Goal: Information Seeking & Learning: Learn about a topic

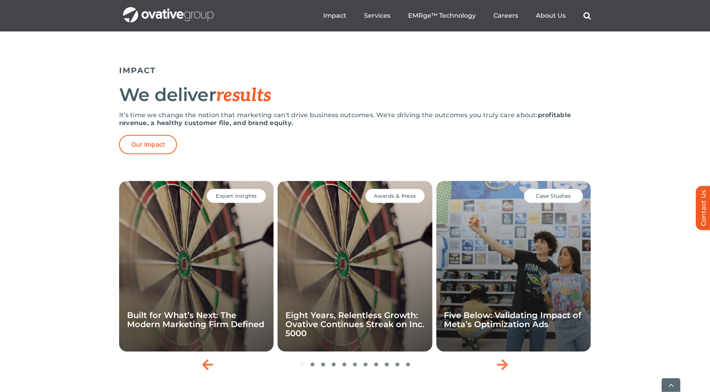
scroll to position [1652, 0]
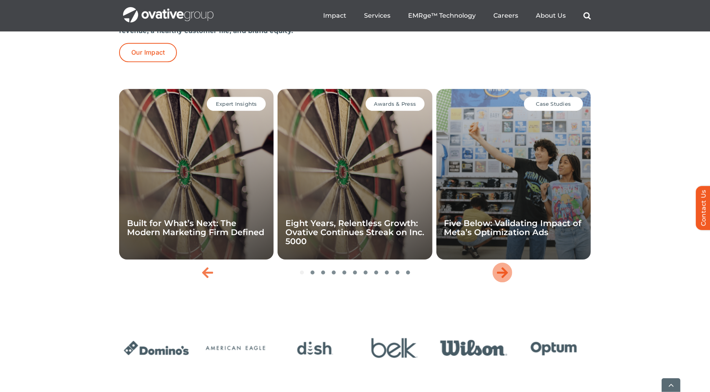
click at [501, 279] on icon "Next slide" at bounding box center [502, 272] width 11 height 13
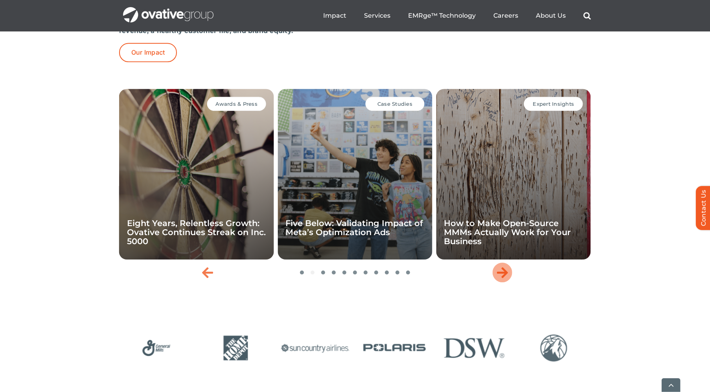
click at [503, 279] on icon "Next slide" at bounding box center [502, 272] width 11 height 13
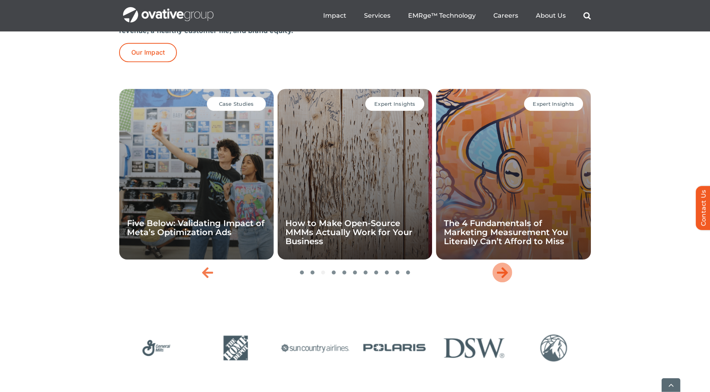
click at [503, 279] on icon "Next slide" at bounding box center [502, 272] width 11 height 13
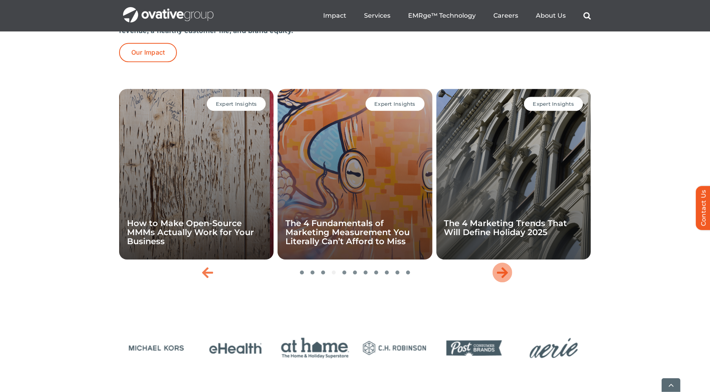
click at [503, 279] on icon "Next slide" at bounding box center [502, 272] width 11 height 13
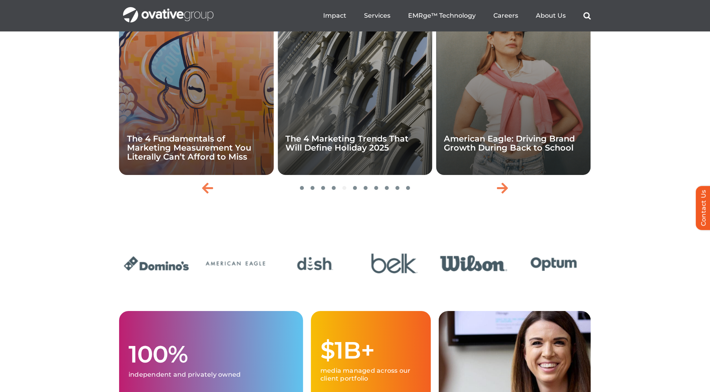
scroll to position [1645, 0]
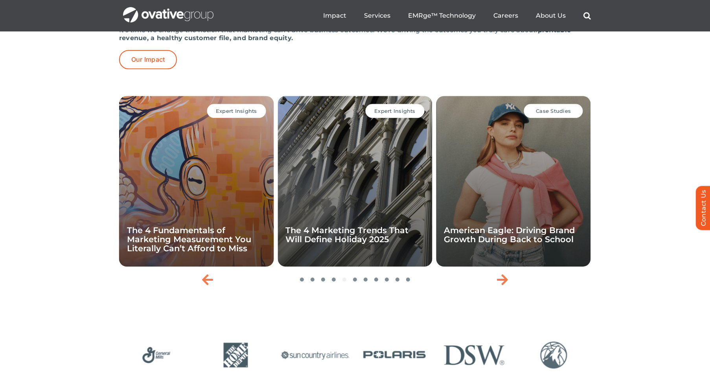
click at [385, 114] on span "Expert Insights" at bounding box center [394, 111] width 41 height 6
click at [372, 225] on div "Expert Insights The 4 Marketing Trends That Will Define Holiday 2025" at bounding box center [355, 181] width 155 height 171
click at [366, 244] on link "The 4 Marketing Trends That Will Define Holiday 2025" at bounding box center [347, 234] width 123 height 19
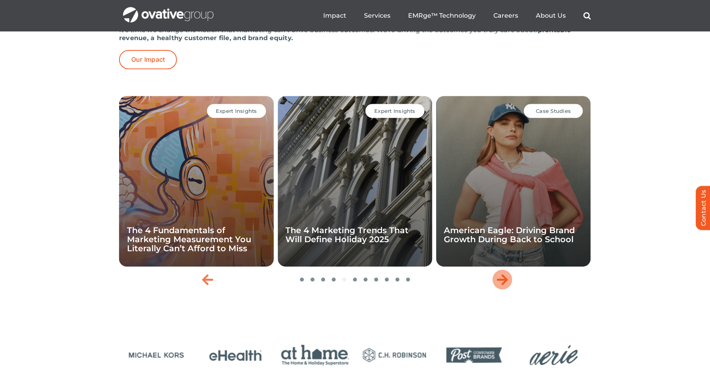
click at [499, 286] on icon "Next slide" at bounding box center [502, 279] width 11 height 13
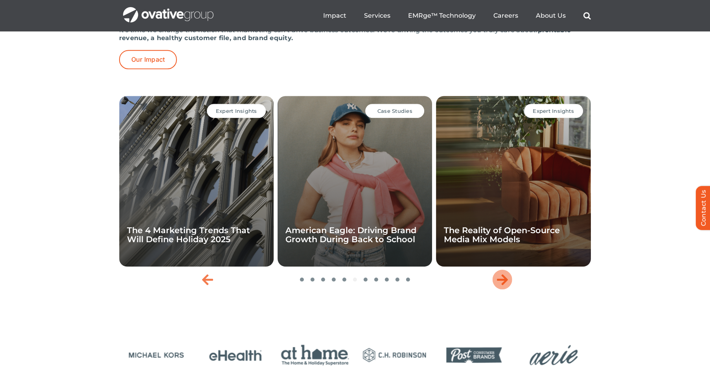
click at [499, 286] on icon "Next slide" at bounding box center [502, 279] width 11 height 13
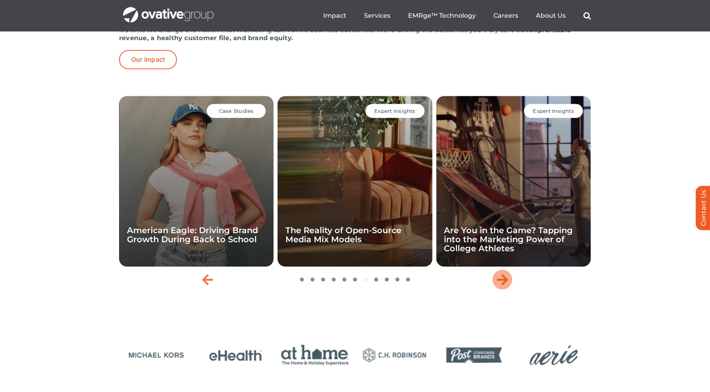
click at [499, 286] on icon "Next slide" at bounding box center [502, 279] width 11 height 13
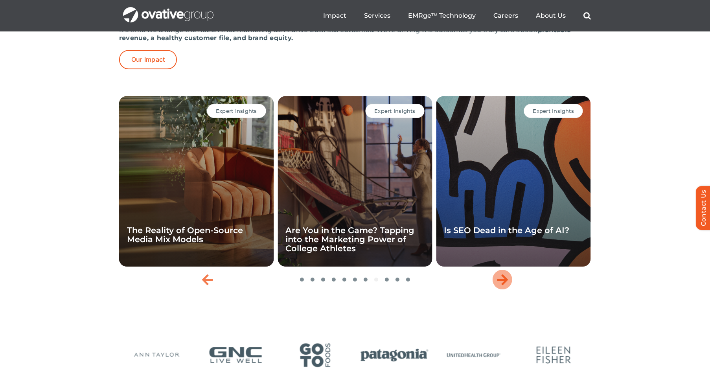
click at [499, 286] on icon "Next slide" at bounding box center [502, 279] width 11 height 13
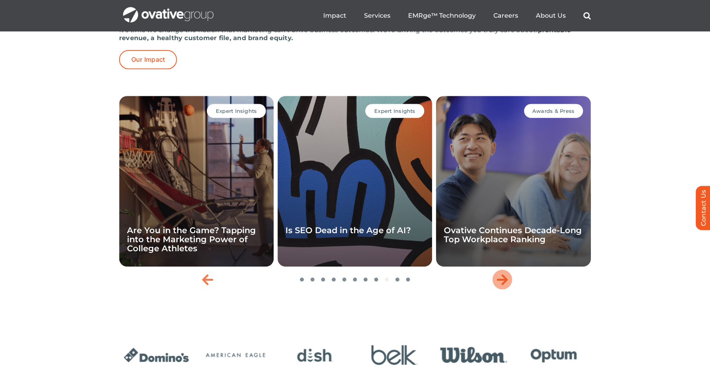
click at [478, 313] on div "Expert Insights Built for What’s Next: The Modern Marketing Firm Defined Awards…" at bounding box center [355, 203] width 710 height 220
click at [339, 225] on div "Expert Insights Is SEO Dead in the Age of AI?" at bounding box center [355, 181] width 155 height 171
click at [363, 235] on link "Is SEO Dead in the Age of AI?" at bounding box center [348, 230] width 125 height 10
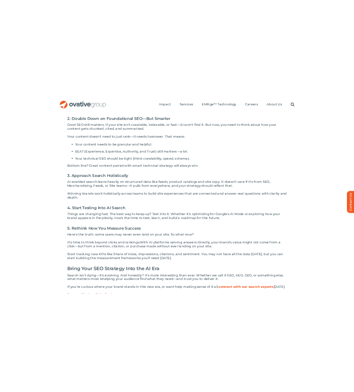
scroll to position [551, 0]
